Goal: Task Accomplishment & Management: Use online tool/utility

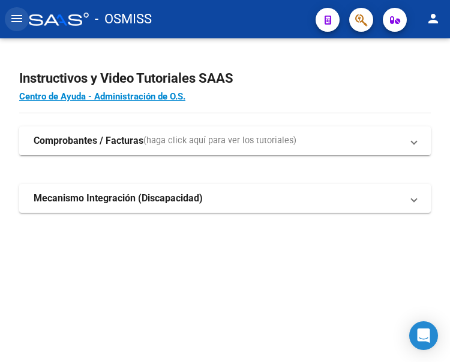
click at [16, 20] on mat-icon "menu" at bounding box center [17, 18] width 14 height 14
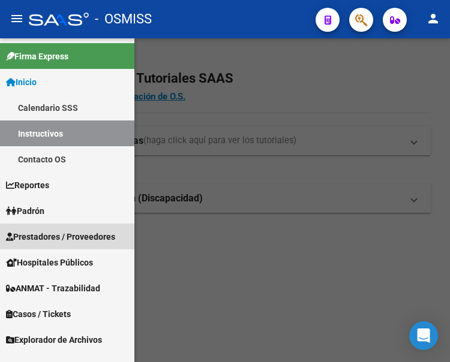
click at [39, 236] on span "Prestadores / Proveedores" at bounding box center [60, 236] width 109 height 13
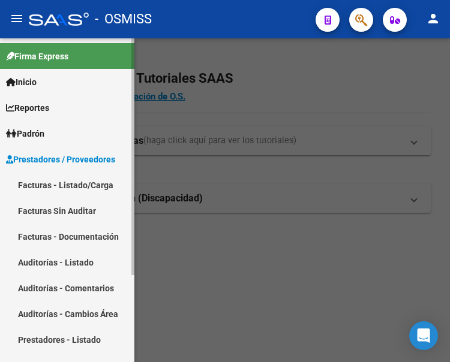
click at [55, 180] on link "Facturas - Listado/Carga" at bounding box center [67, 185] width 134 height 26
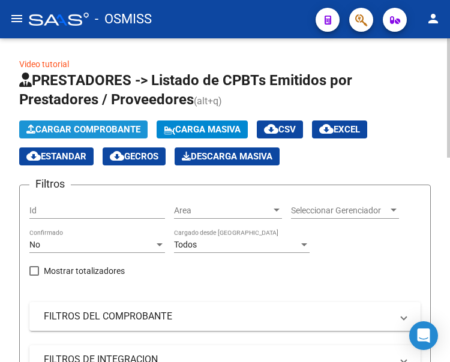
click at [106, 128] on span "Cargar Comprobante" at bounding box center [83, 129] width 114 height 11
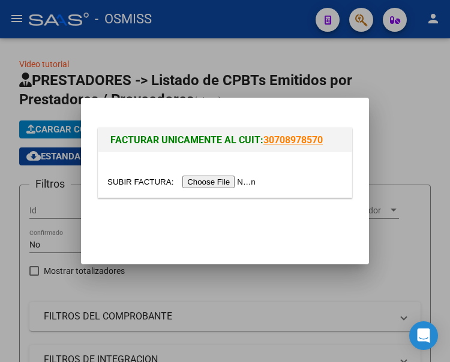
click at [229, 185] on input "file" at bounding box center [183, 182] width 152 height 13
